Goal: Task Accomplishment & Management: Manage account settings

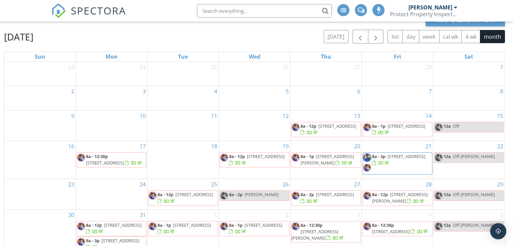
scroll to position [90, 0]
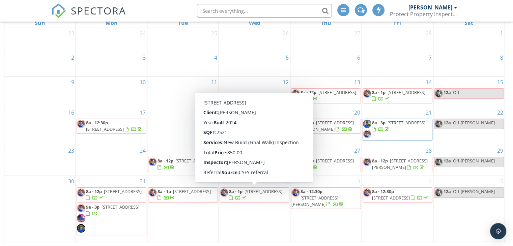
drag, startPoint x: 271, startPoint y: 198, endPoint x: 262, endPoint y: 192, distance: 10.9
click at [262, 192] on span "8a - 1p 4047 E Brittlebush Ln , San Tan Valley 85140" at bounding box center [254, 195] width 69 height 13
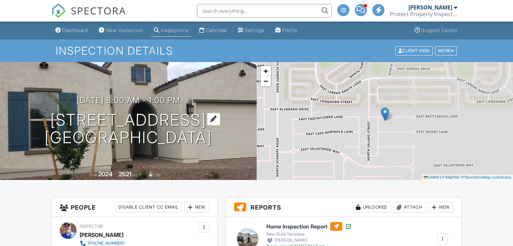
click at [220, 114] on div at bounding box center [213, 119] width 13 height 12
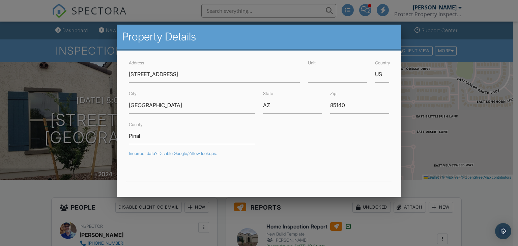
click at [423, 162] on div at bounding box center [259, 120] width 518 height 308
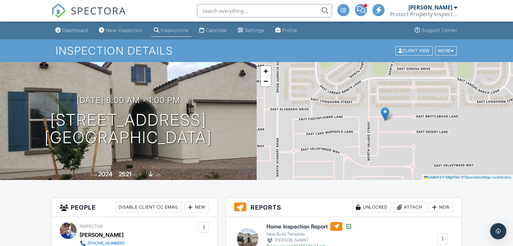
drag, startPoint x: 111, startPoint y: 58, endPoint x: 58, endPoint y: 148, distance: 103.6
click at [58, 148] on div "04/02/2025 8:00 am - 1:00 pm 4047 E Brittlebush Ln San Tan Valley, AZ 85140 Bui…" at bounding box center [128, 121] width 257 height 118
click at [87, 161] on div "04/02/2025 8:00 am - 1:00 pm 4047 E Brittlebush Ln San Tan Valley, AZ 85140 Bui…" at bounding box center [128, 121] width 257 height 118
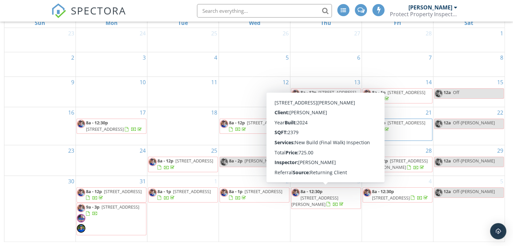
click at [331, 195] on span "[STREET_ADDRESS][PERSON_NAME]" at bounding box center [314, 201] width 47 height 12
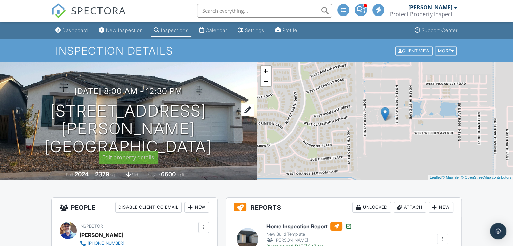
click at [241, 116] on div at bounding box center [247, 110] width 13 height 12
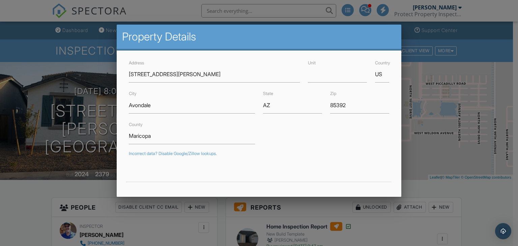
click at [55, 76] on div at bounding box center [259, 120] width 518 height 308
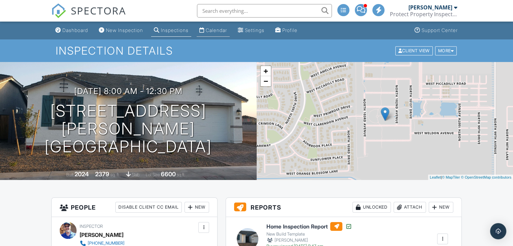
click at [217, 30] on div "Calendar" at bounding box center [216, 30] width 21 height 6
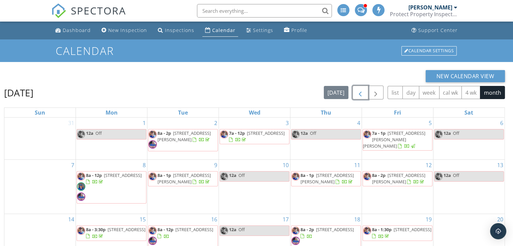
click at [363, 97] on span "button" at bounding box center [360, 93] width 8 height 8
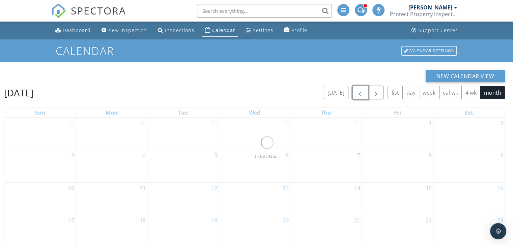
click at [363, 97] on span "button" at bounding box center [360, 93] width 8 height 8
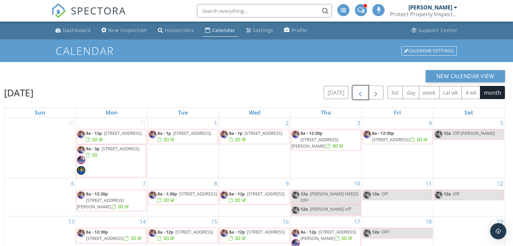
click at [363, 97] on span "button" at bounding box center [360, 93] width 8 height 8
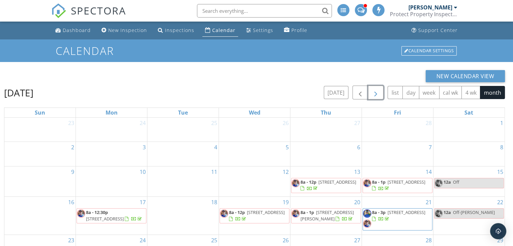
click at [372, 96] on button "button" at bounding box center [376, 93] width 16 height 14
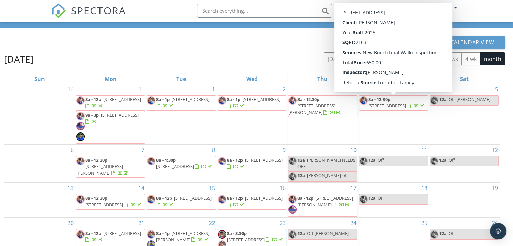
click at [390, 105] on span "[STREET_ADDRESS]" at bounding box center [387, 106] width 38 height 6
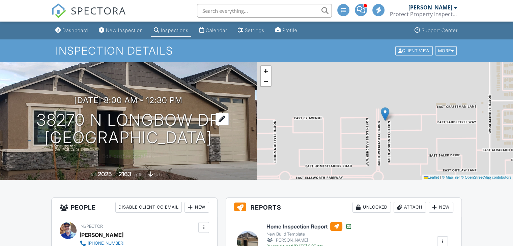
click at [229, 118] on div at bounding box center [222, 119] width 13 height 12
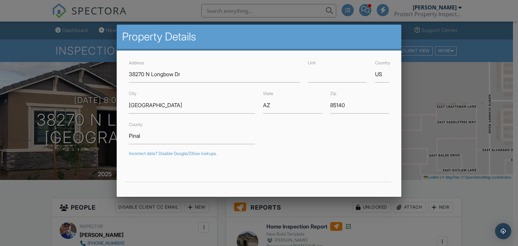
click at [422, 95] on div at bounding box center [259, 120] width 518 height 308
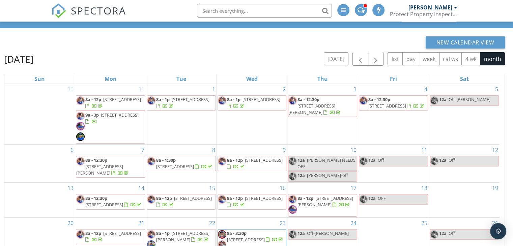
click at [103, 163] on span "8a - 12:30p" at bounding box center [96, 160] width 22 height 6
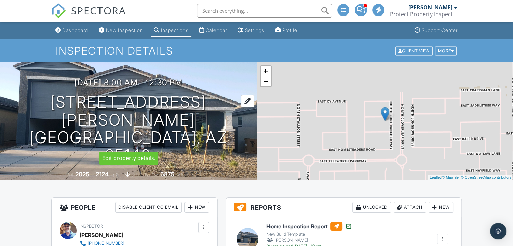
click at [241, 108] on div at bounding box center [247, 101] width 13 height 12
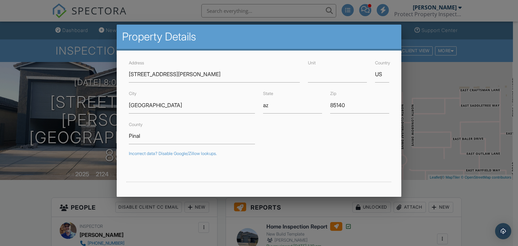
click at [88, 85] on div at bounding box center [259, 120] width 518 height 308
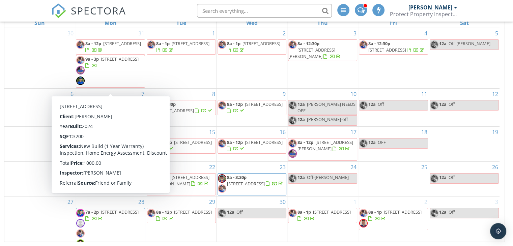
scroll to position [56, 0]
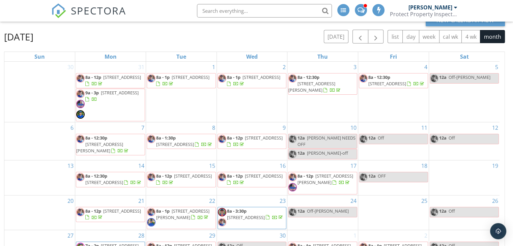
click at [191, 147] on span "[STREET_ADDRESS]" at bounding box center [175, 144] width 38 height 6
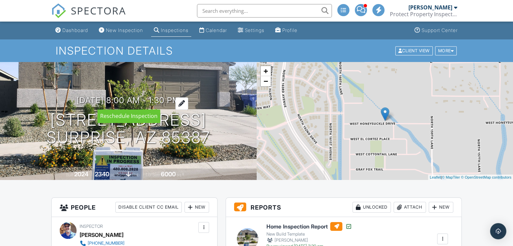
click at [188, 101] on div at bounding box center [181, 103] width 13 height 12
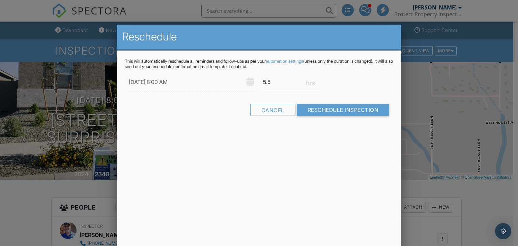
click at [423, 187] on div at bounding box center [259, 120] width 518 height 308
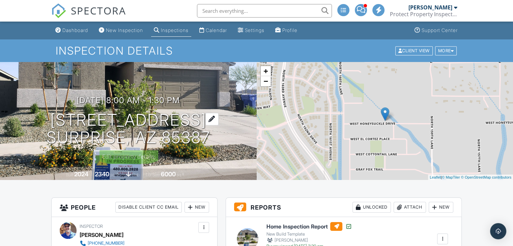
click at [219, 120] on div at bounding box center [211, 119] width 13 height 12
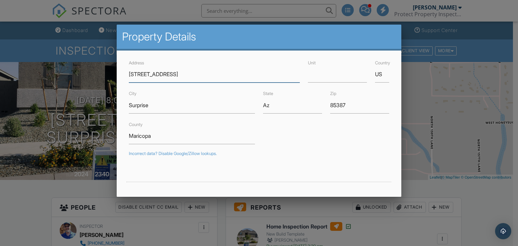
scroll to position [34, 0]
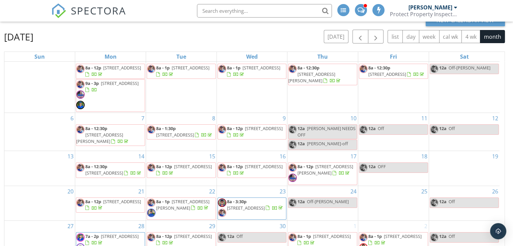
scroll to position [90, 0]
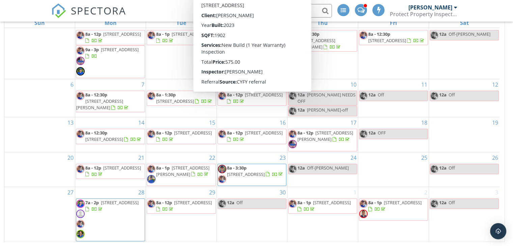
click at [246, 98] on span "[STREET_ADDRESS]" at bounding box center [264, 95] width 38 height 6
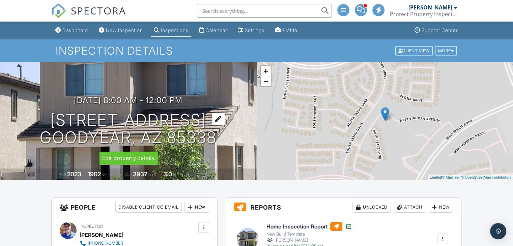
click at [217, 122] on div at bounding box center [218, 119] width 13 height 12
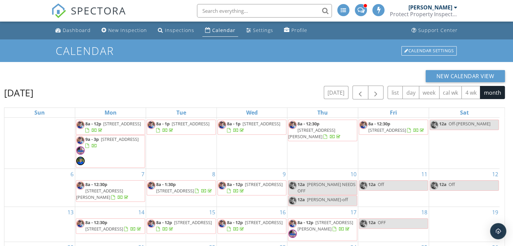
scroll to position [90, 0]
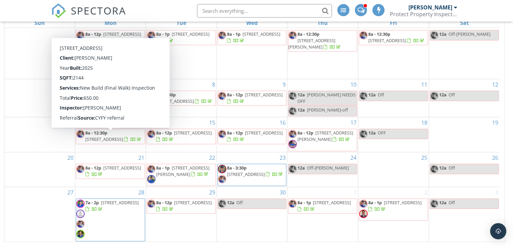
click at [113, 138] on span "713 E Greenback Dr, San Tan Valley 85140" at bounding box center [104, 139] width 38 height 6
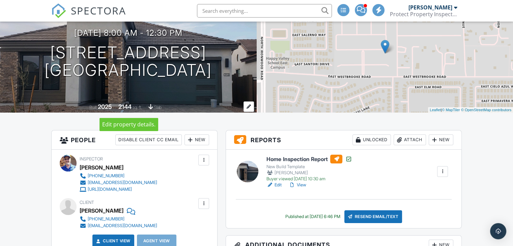
click at [246, 106] on div at bounding box center [249, 107] width 10 height 10
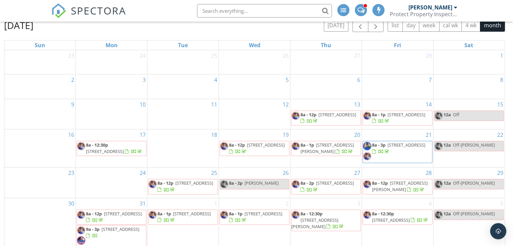
scroll to position [34, 0]
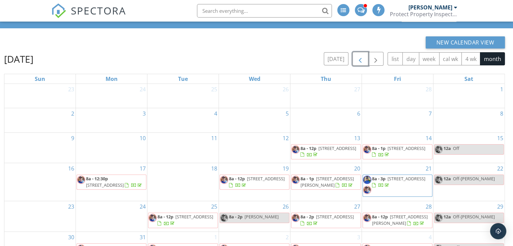
click at [361, 58] on span "button" at bounding box center [360, 59] width 8 height 8
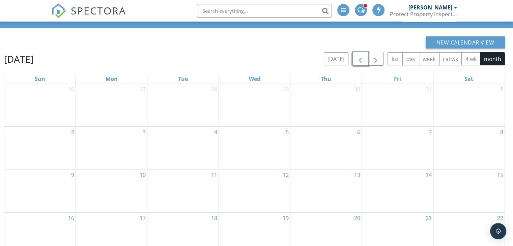
click at [361, 58] on span "button" at bounding box center [360, 59] width 8 height 8
click at [382, 60] on button "button" at bounding box center [376, 59] width 16 height 14
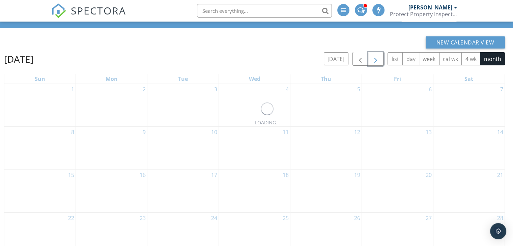
click at [382, 60] on button "button" at bounding box center [376, 59] width 16 height 14
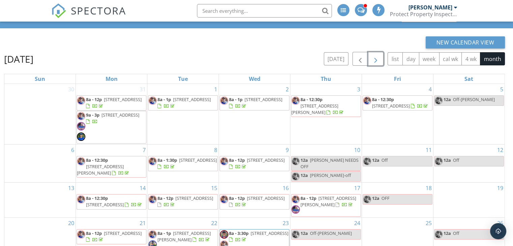
click at [382, 60] on button "button" at bounding box center [376, 59] width 16 height 14
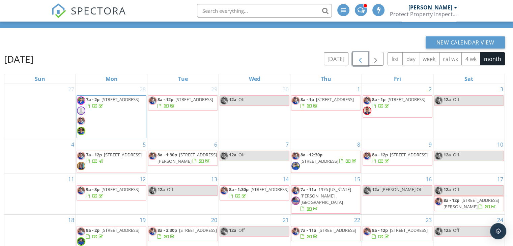
click at [360, 58] on span "button" at bounding box center [360, 59] width 8 height 8
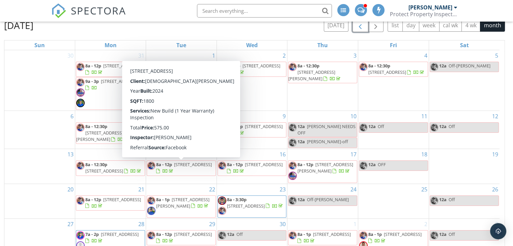
click at [160, 172] on div at bounding box center [158, 171] width 4 height 4
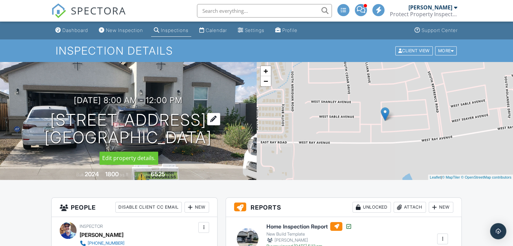
click at [207, 121] on div at bounding box center [213, 119] width 13 height 12
